Goal: Transaction & Acquisition: Subscribe to service/newsletter

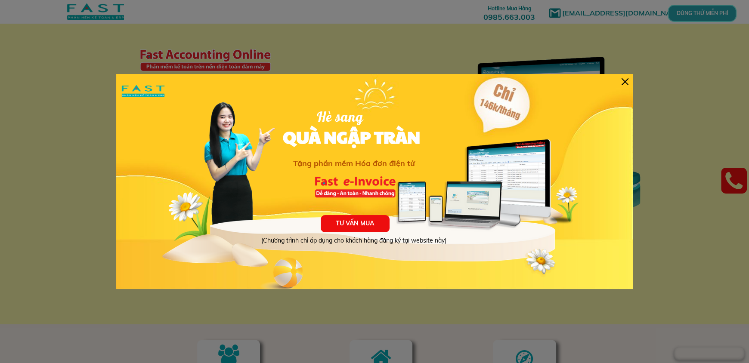
click at [626, 82] on div at bounding box center [625, 81] width 7 height 7
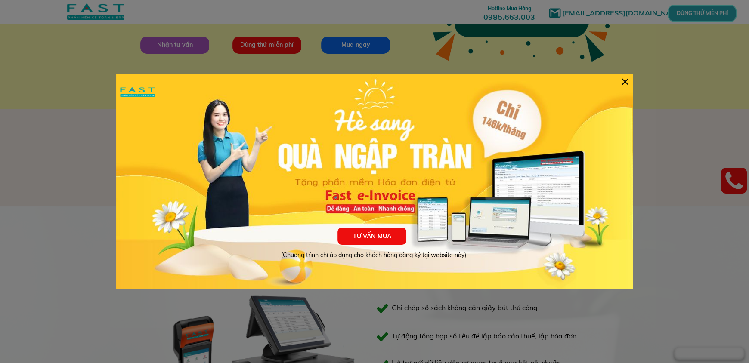
click at [626, 81] on div at bounding box center [625, 81] width 7 height 7
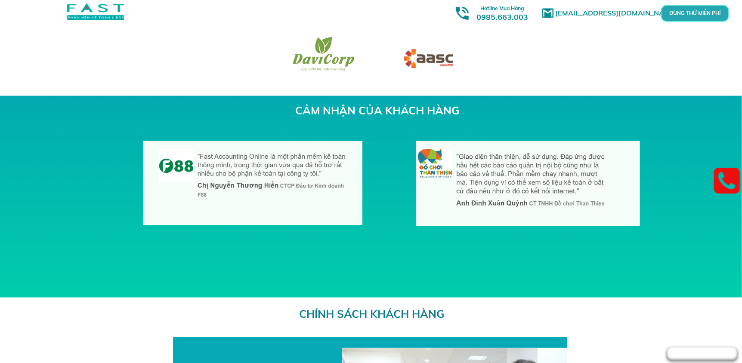
scroll to position [2841, 0]
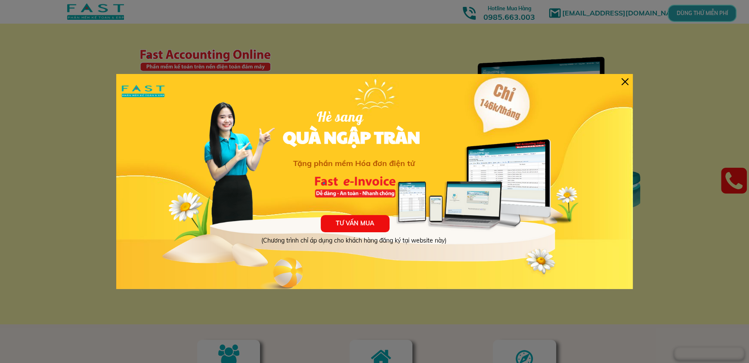
click at [626, 86] on div "TƯ VẤN MUA (Chương trình chỉ áp dụng cho khách hàng đăng ký tại website này) Hè…" at bounding box center [374, 181] width 517 height 215
click at [623, 81] on div at bounding box center [625, 81] width 7 height 7
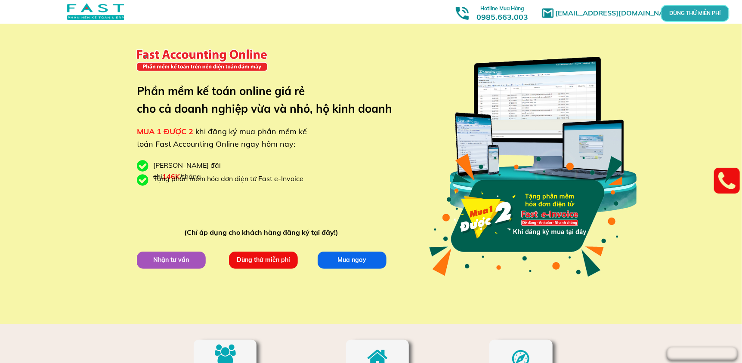
click at [277, 267] on p "Dùng thử miễn phí" at bounding box center [263, 260] width 71 height 18
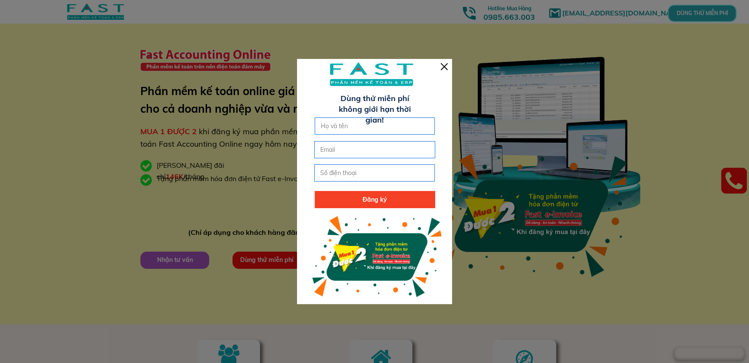
click at [446, 67] on div at bounding box center [444, 66] width 7 height 7
